Goal: Transaction & Acquisition: Purchase product/service

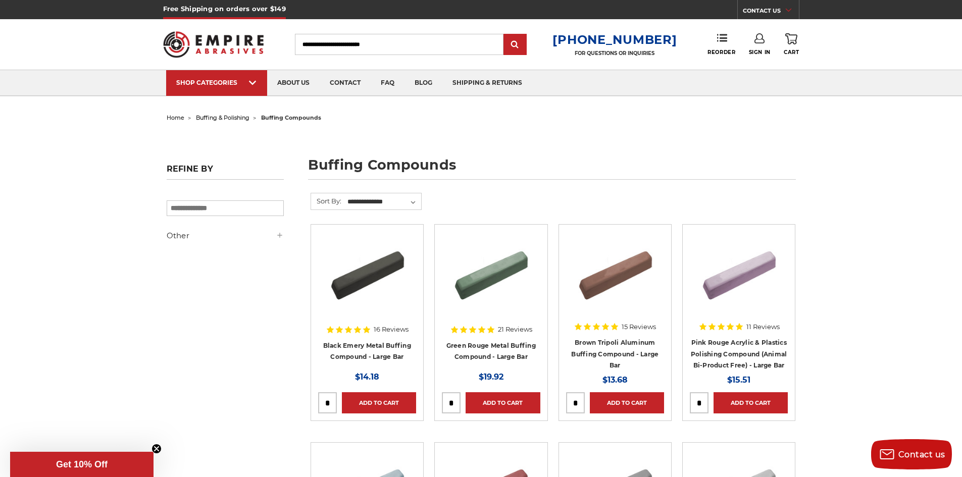
click at [226, 119] on span "buffing & polishing" at bounding box center [223, 117] width 54 height 7
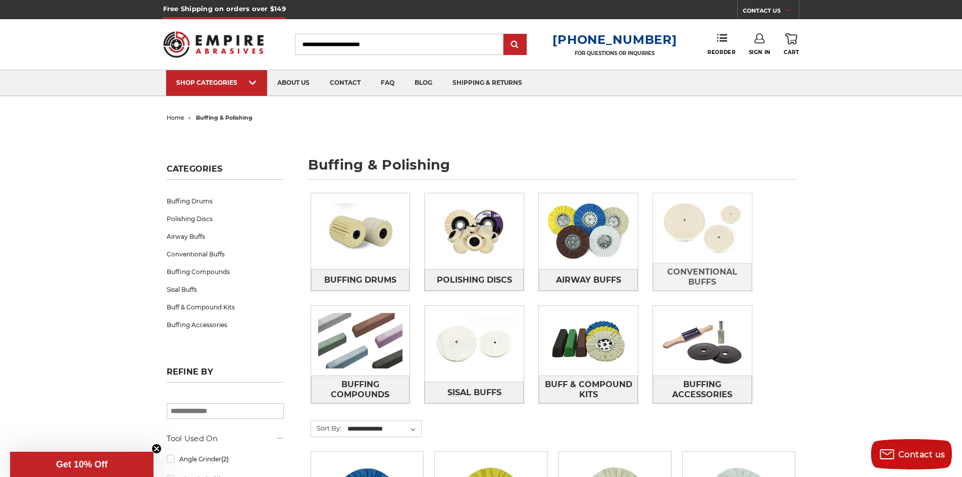
click at [705, 237] on img at bounding box center [702, 228] width 99 height 70
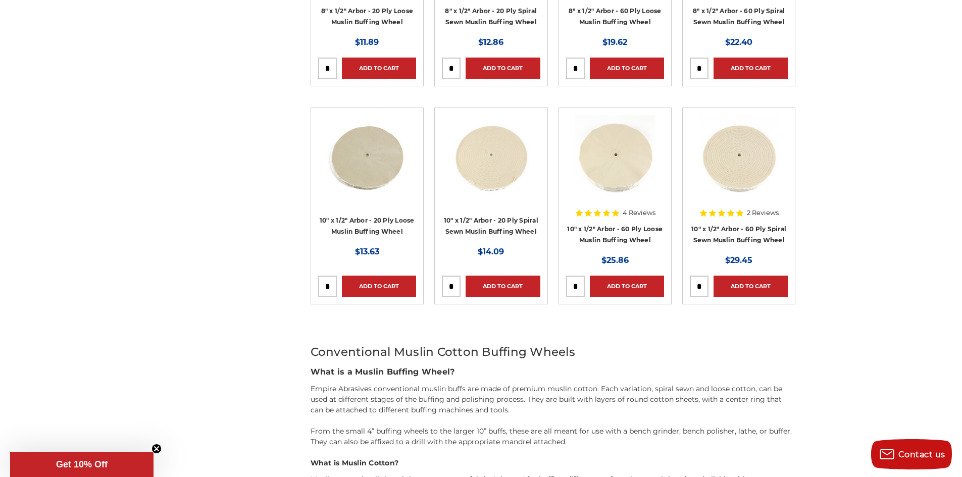
scroll to position [808, 0]
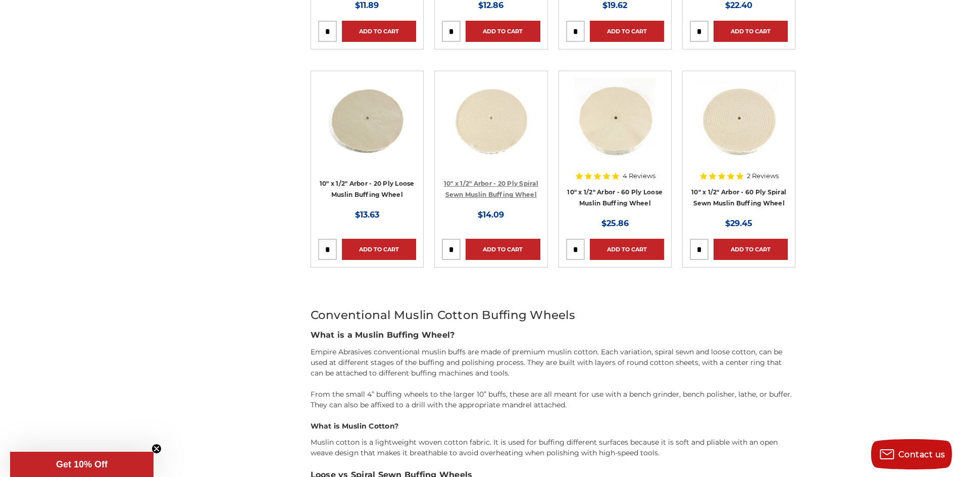
click at [507, 194] on link "10" x 1/2" Arbor - 20 Ply Spiral Sewn Muslin Buffing Wheel" at bounding box center [491, 189] width 94 height 19
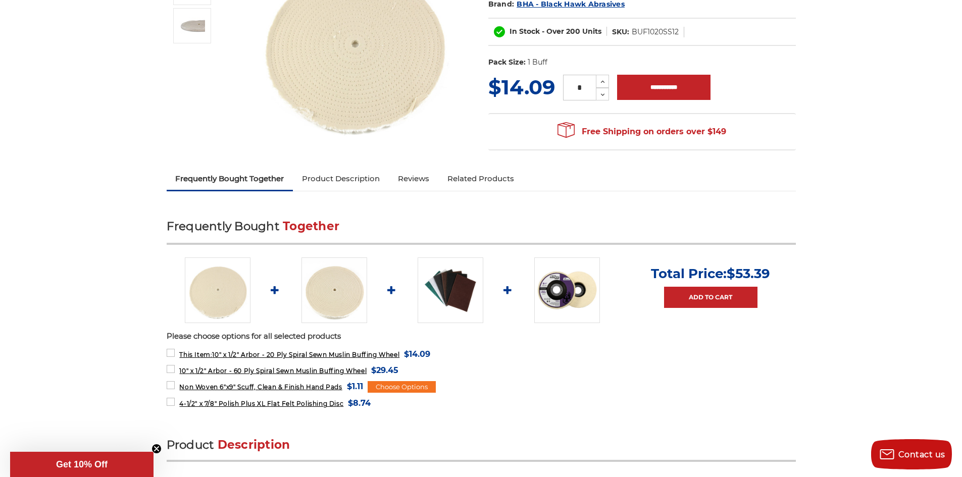
scroll to position [202, 0]
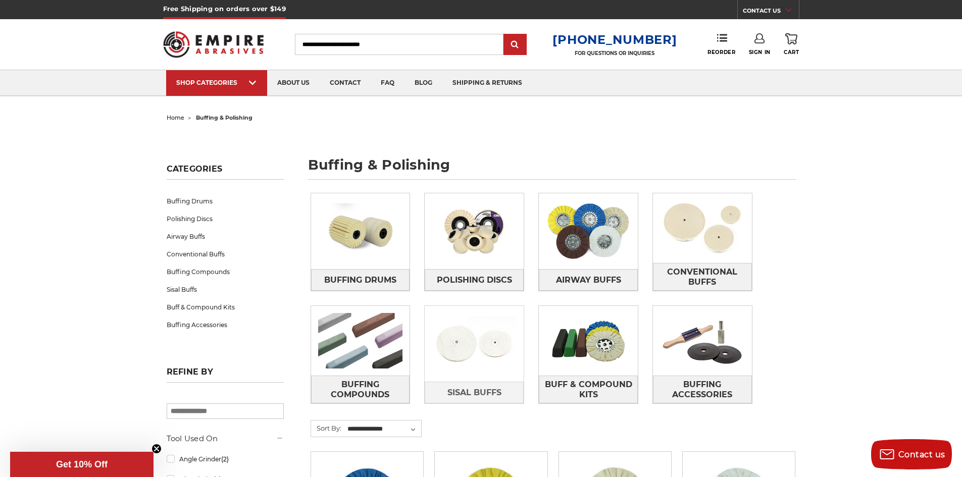
click at [474, 352] on img at bounding box center [474, 344] width 99 height 70
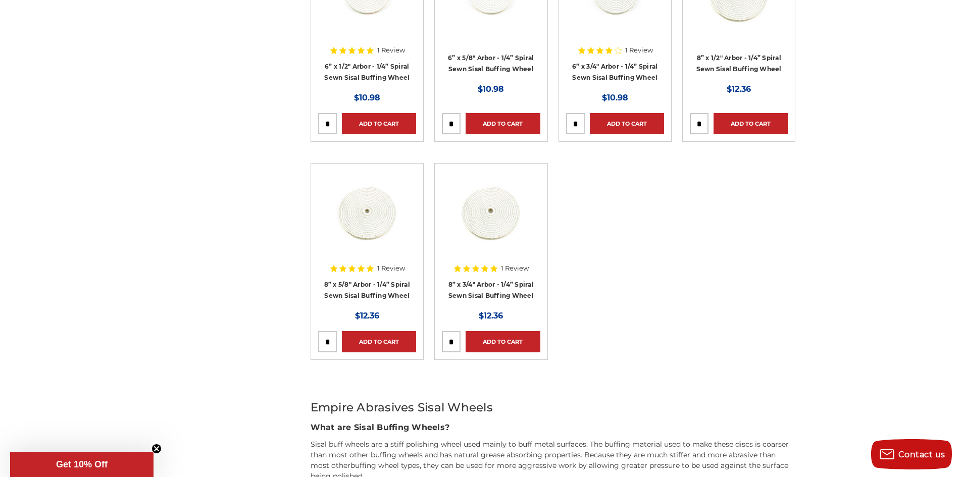
scroll to position [303, 0]
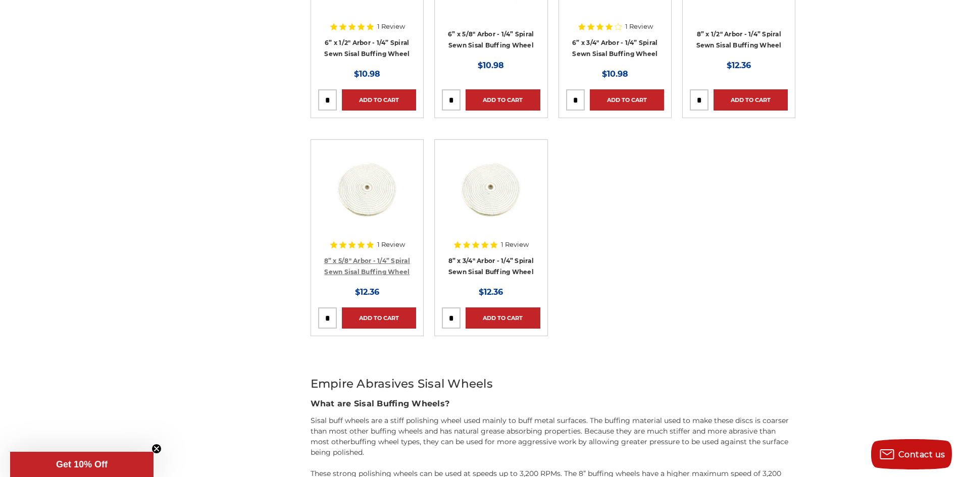
click at [391, 271] on link "8” x 5/8" Arbor - 1/4” Spiral Sewn Sisal Buffing Wheel" at bounding box center [367, 266] width 86 height 19
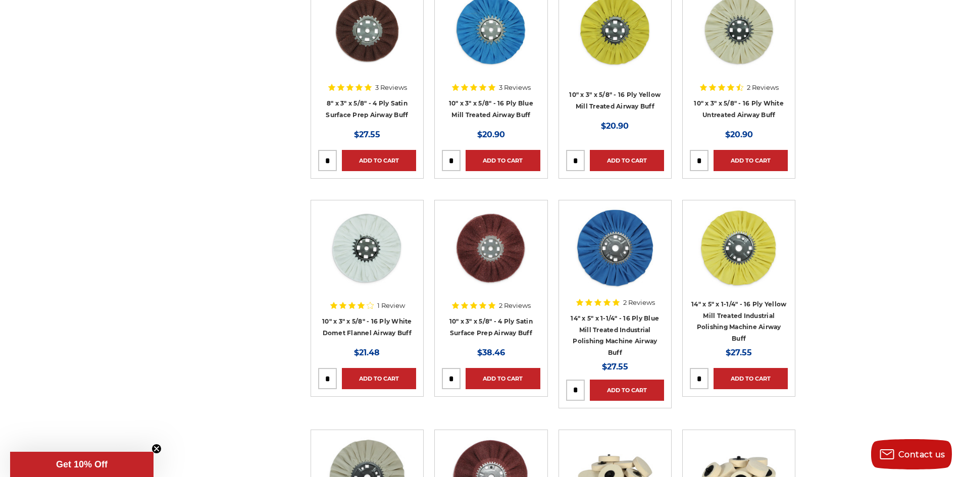
scroll to position [859, 0]
